Goal: Information Seeking & Learning: Learn about a topic

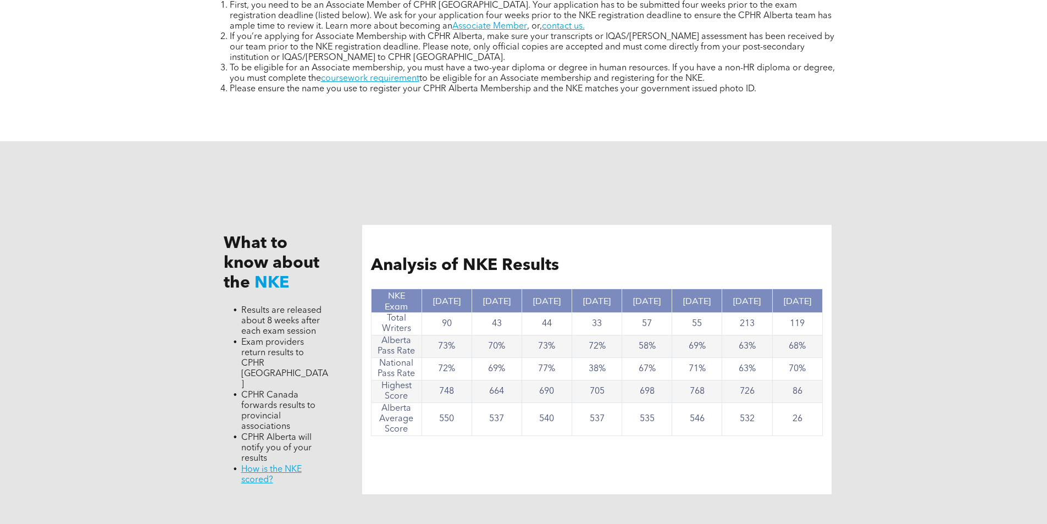
scroll to position [934, 0]
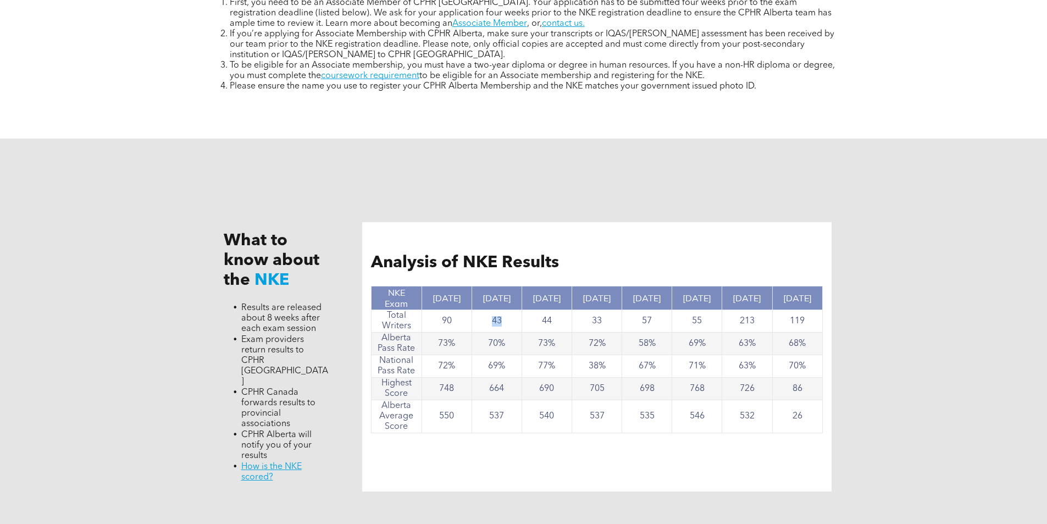
drag, startPoint x: 518, startPoint y: 319, endPoint x: 475, endPoint y: 320, distance: 42.9
click at [475, 320] on td "43" at bounding box center [497, 321] width 50 height 23
drag, startPoint x: 468, startPoint y: 317, endPoint x: 440, endPoint y: 317, distance: 28.6
click at [440, 317] on td "90" at bounding box center [447, 321] width 50 height 23
drag, startPoint x: 458, startPoint y: 341, endPoint x: 432, endPoint y: 341, distance: 26.4
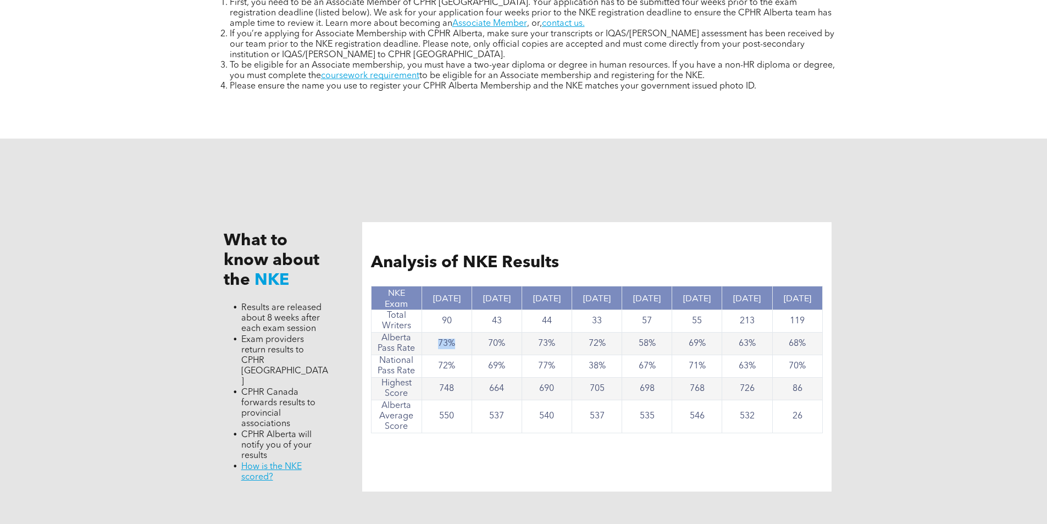
click at [432, 341] on td "73%" at bounding box center [447, 344] width 50 height 23
drag, startPoint x: 466, startPoint y: 365, endPoint x: 430, endPoint y: 364, distance: 35.2
click at [430, 364] on td "72%" at bounding box center [447, 366] width 50 height 23
click at [441, 385] on td "748" at bounding box center [447, 389] width 50 height 23
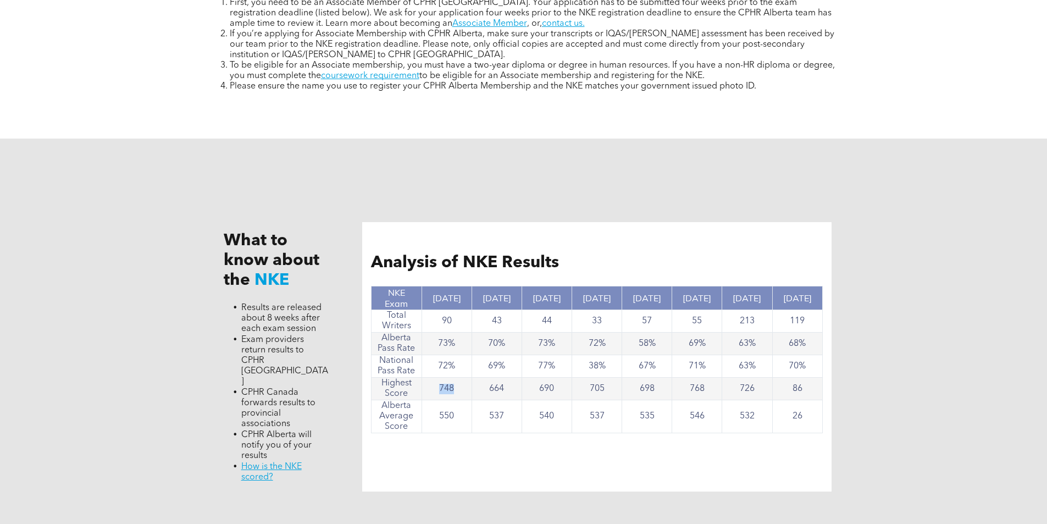
drag, startPoint x: 457, startPoint y: 385, endPoint x: 431, endPoint y: 384, distance: 26.4
click at [431, 384] on td "748" at bounding box center [447, 389] width 50 height 23
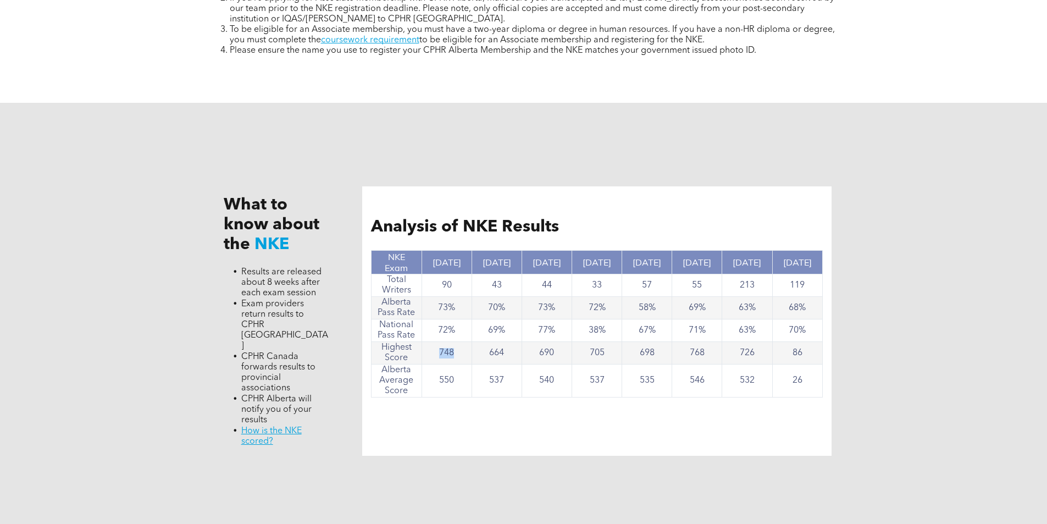
scroll to position [989, 0]
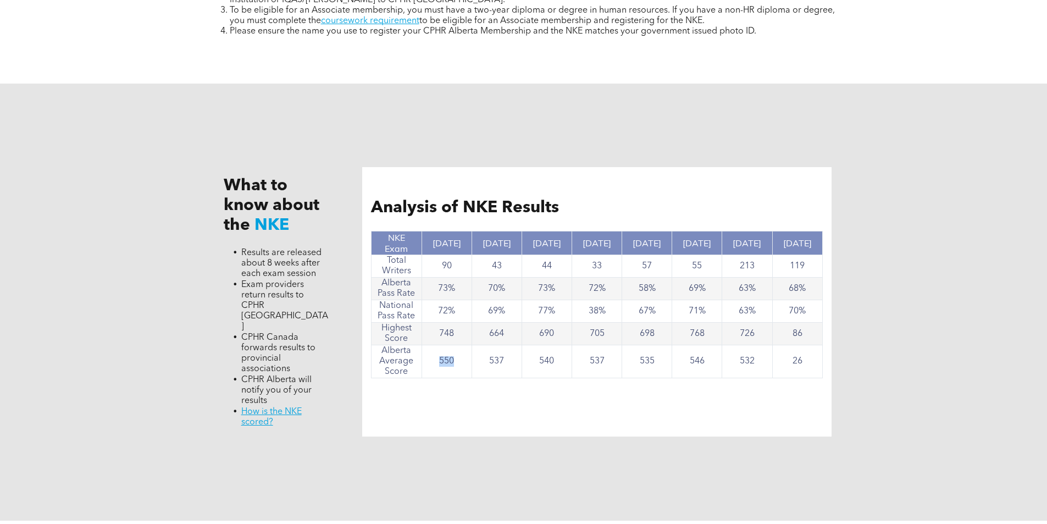
drag, startPoint x: 458, startPoint y: 362, endPoint x: 433, endPoint y: 361, distance: 25.3
click at [433, 361] on td "550" at bounding box center [447, 361] width 50 height 33
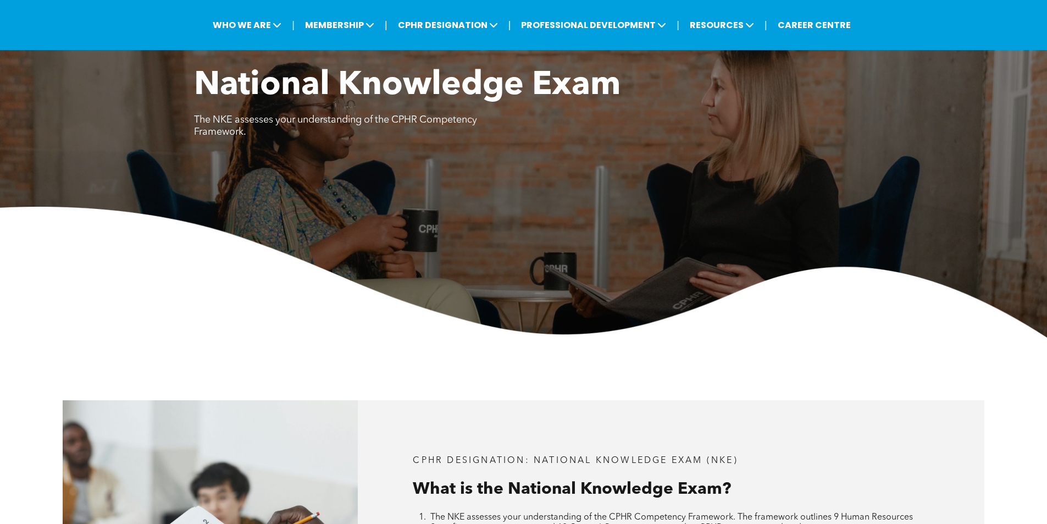
scroll to position [0, 0]
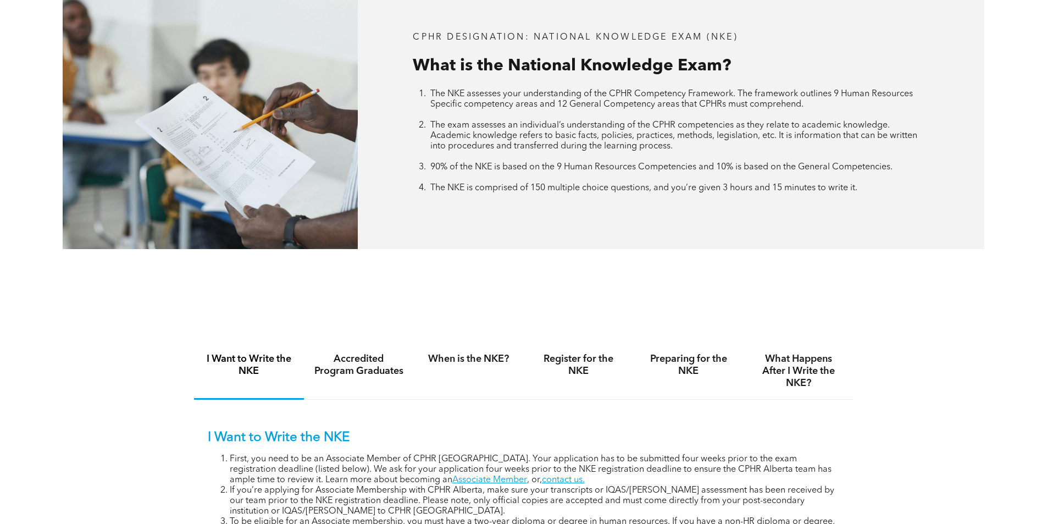
scroll to position [495, 0]
